Goal: Transaction & Acquisition: Book appointment/travel/reservation

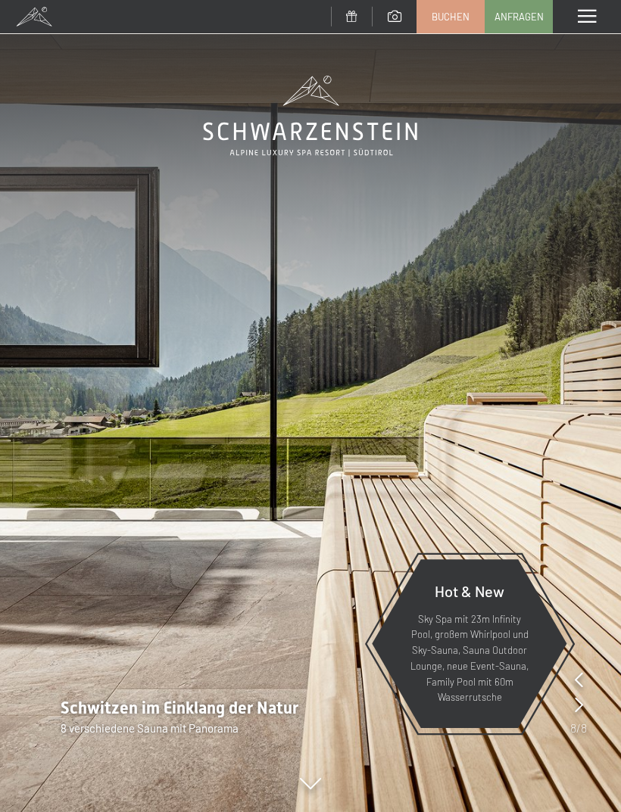
click at [450, 25] on link "Buchen" at bounding box center [450, 17] width 67 height 32
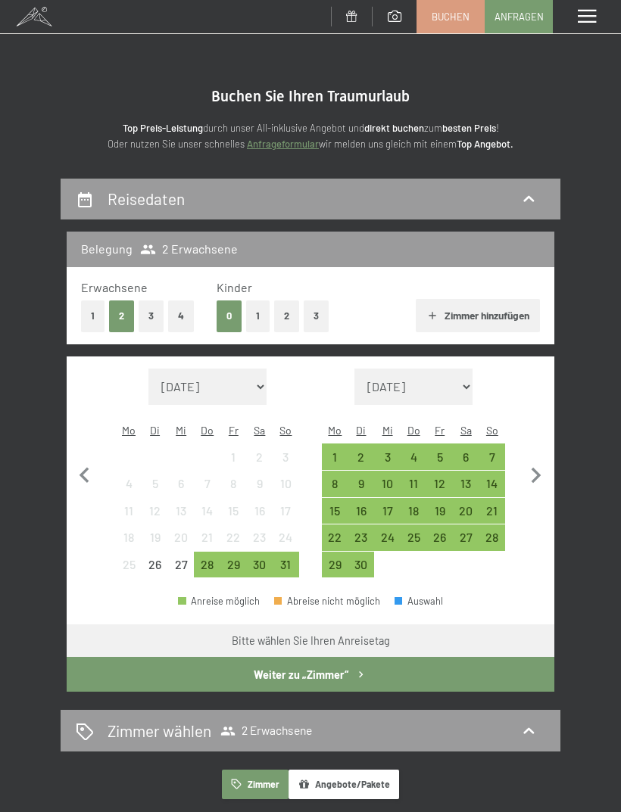
click at [389, 505] on div "17" at bounding box center [387, 516] width 23 height 23
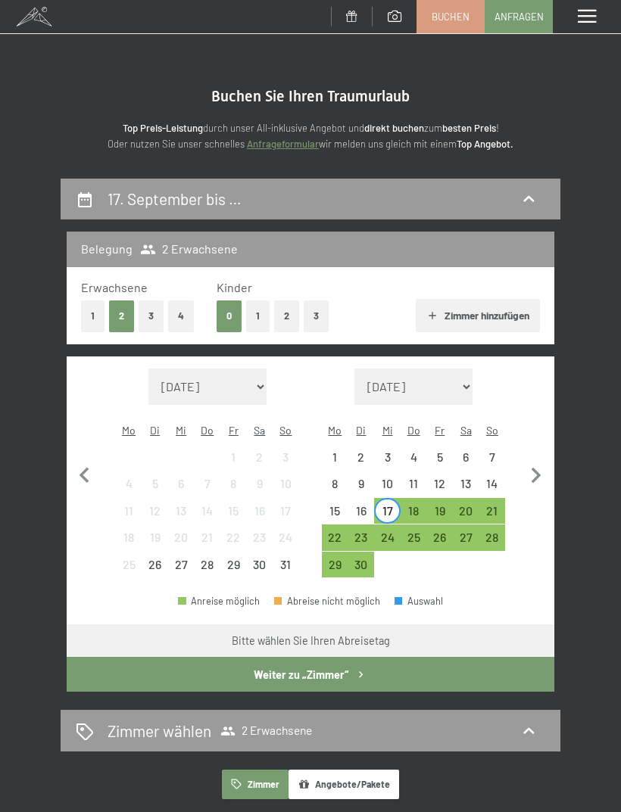
click at [491, 505] on div "21" at bounding box center [492, 516] width 23 height 23
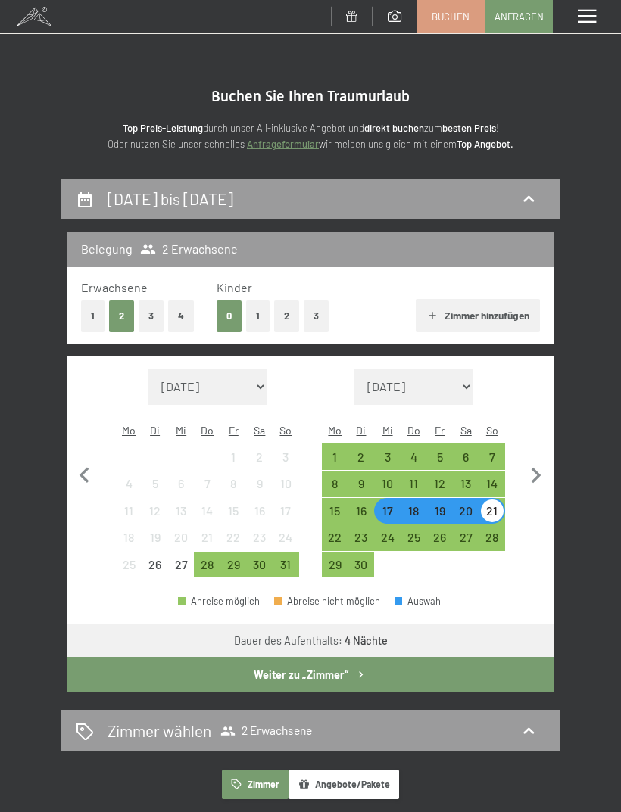
click at [379, 662] on button "Weiter zu „Zimmer“" at bounding box center [311, 674] width 488 height 35
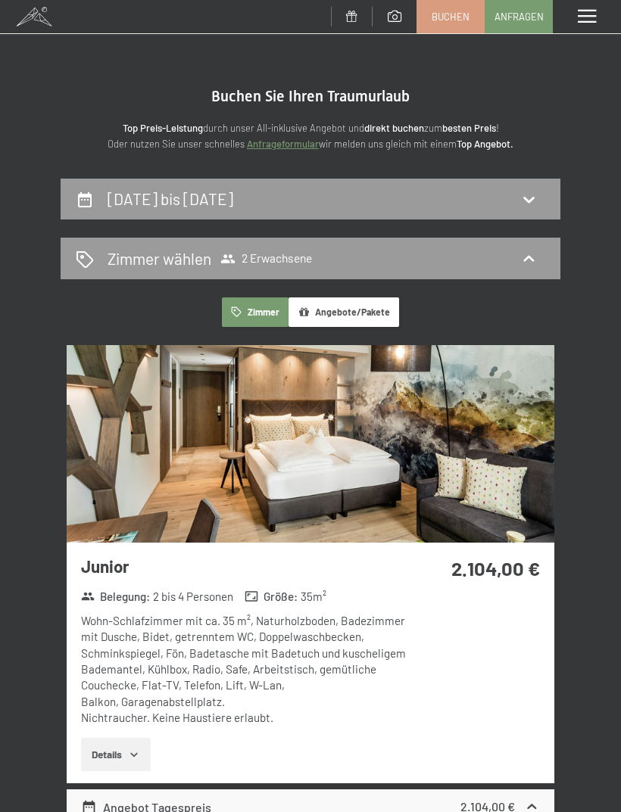
click at [422, 204] on div "17. September bis 21. September 2025" at bounding box center [310, 199] width 469 height 22
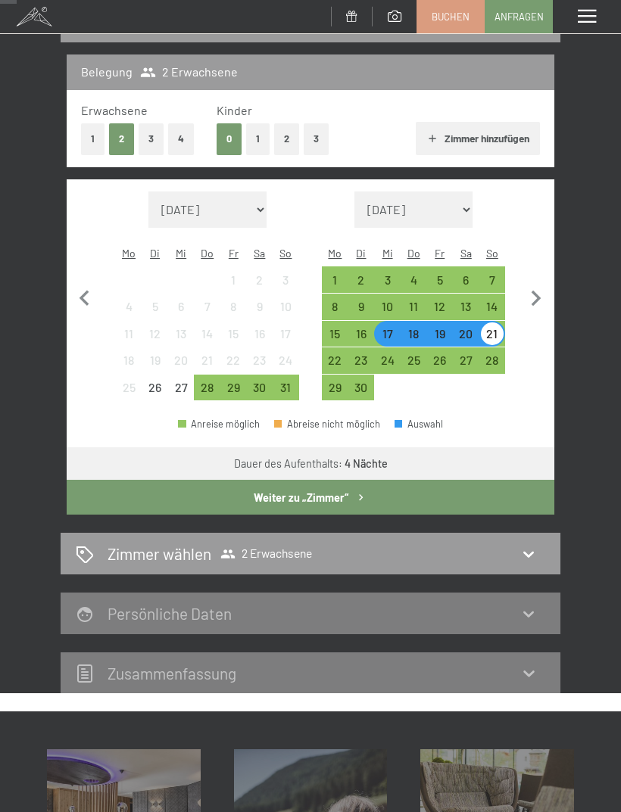
click at [410, 328] on div "18" at bounding box center [413, 339] width 23 height 23
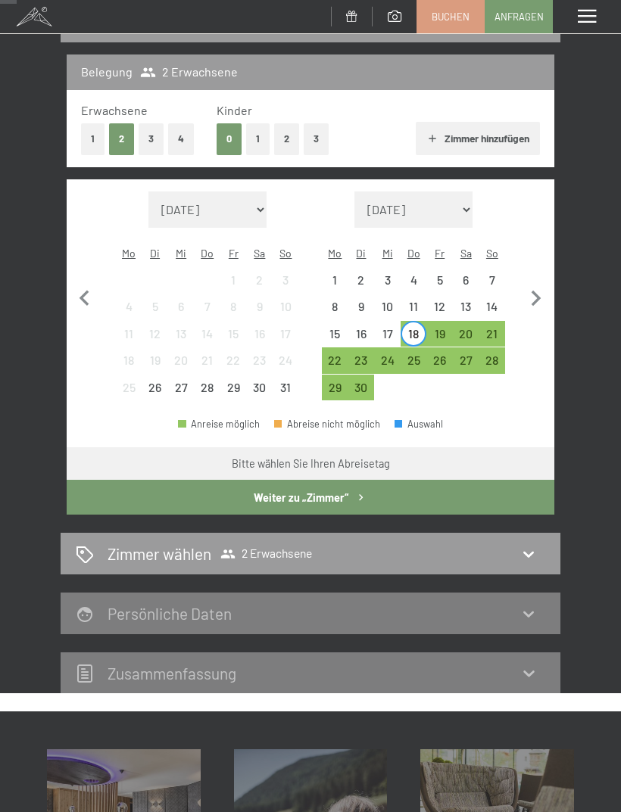
click at [387, 328] on div "17" at bounding box center [387, 339] width 23 height 23
click at [407, 328] on div "18" at bounding box center [413, 339] width 23 height 23
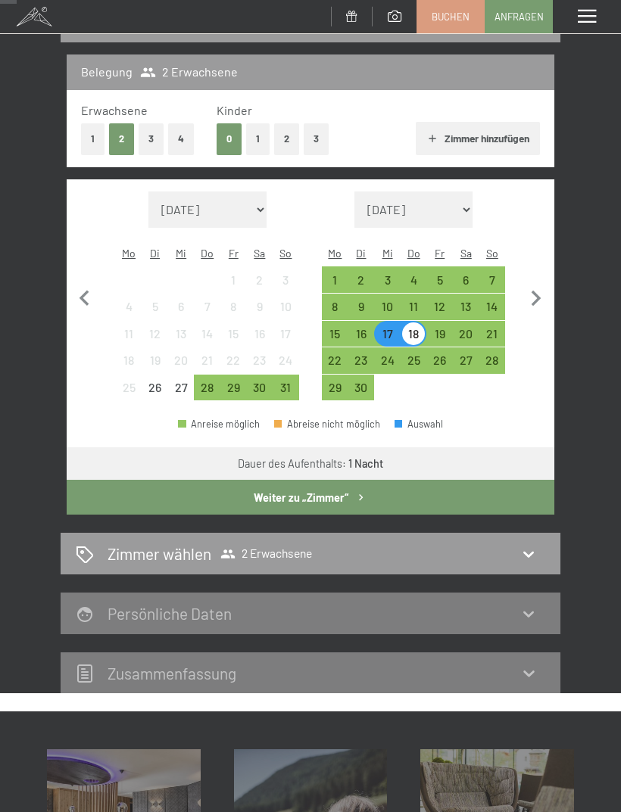
click at [438, 328] on div "19" at bounding box center [439, 339] width 23 height 23
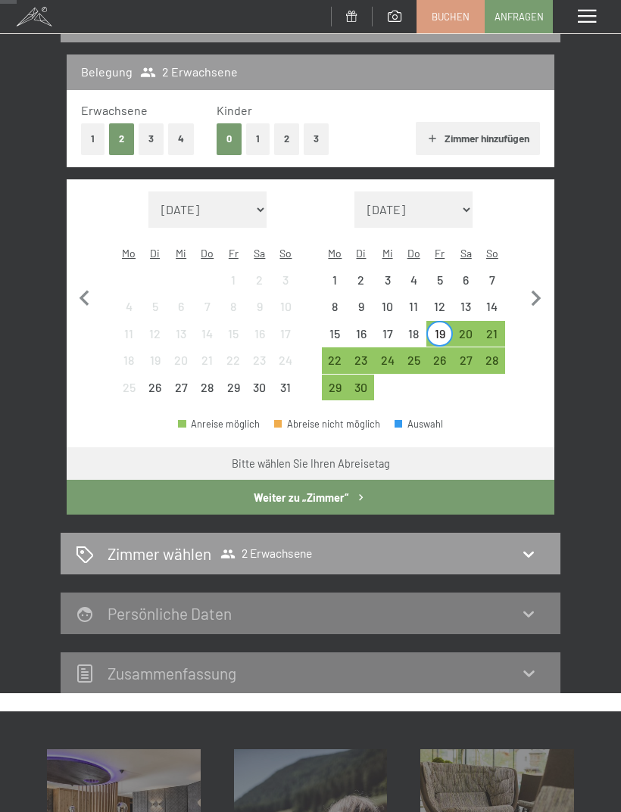
click at [488, 328] on div "21" at bounding box center [492, 339] width 23 height 23
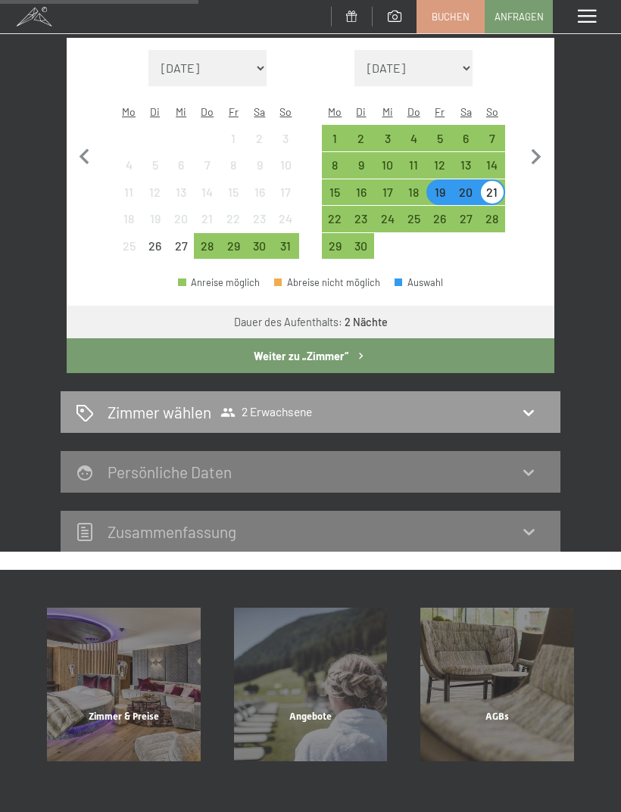
click at [409, 338] on button "Weiter zu „Zimmer“" at bounding box center [311, 355] width 488 height 35
